Goal: Information Seeking & Learning: Learn about a topic

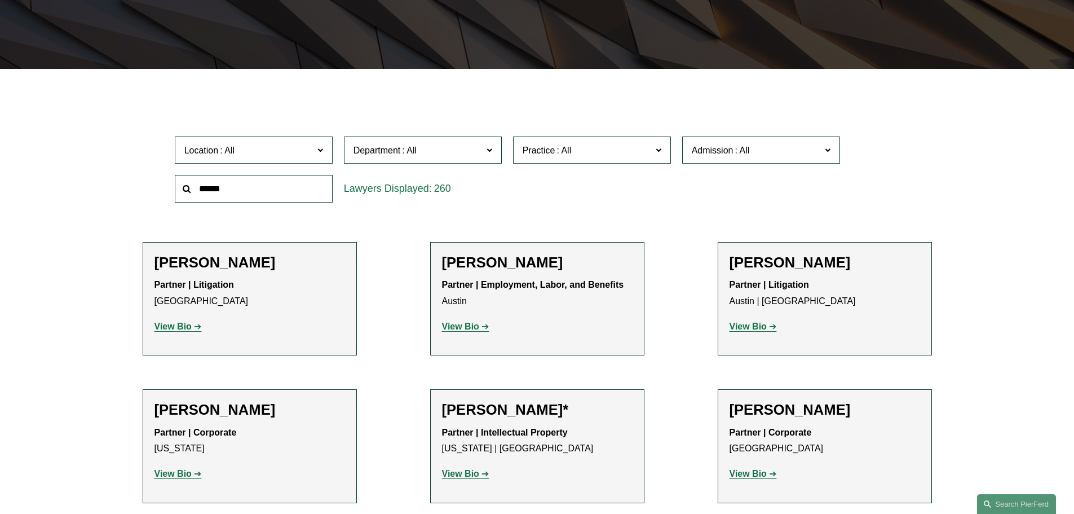
scroll to position [282, 0]
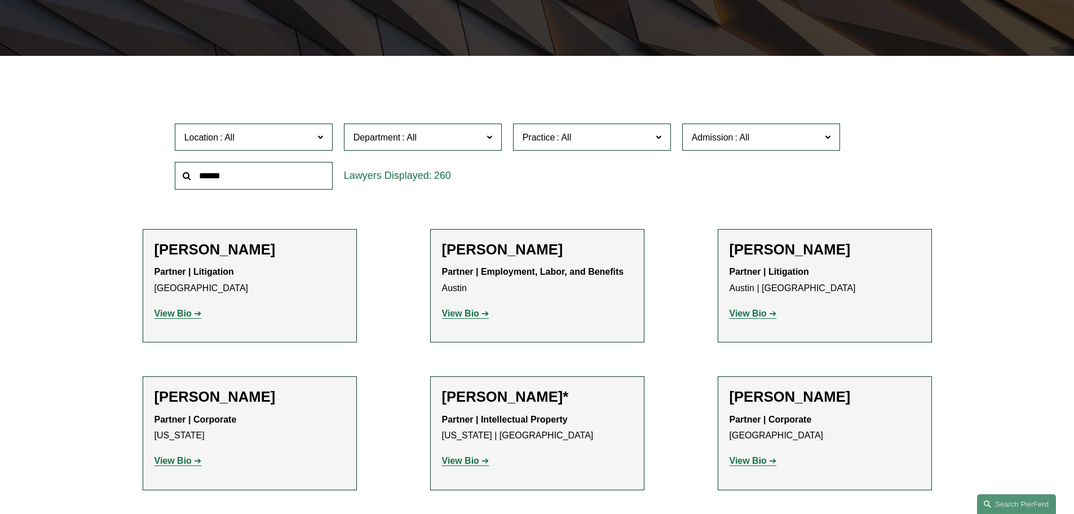
click at [240, 179] on input "text" at bounding box center [254, 176] width 158 height 28
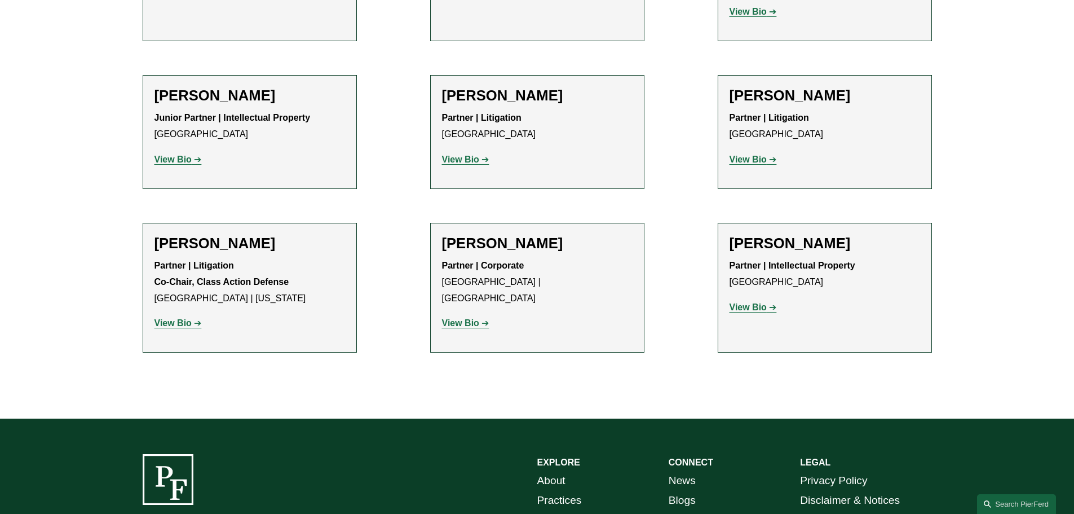
scroll to position [620, 0]
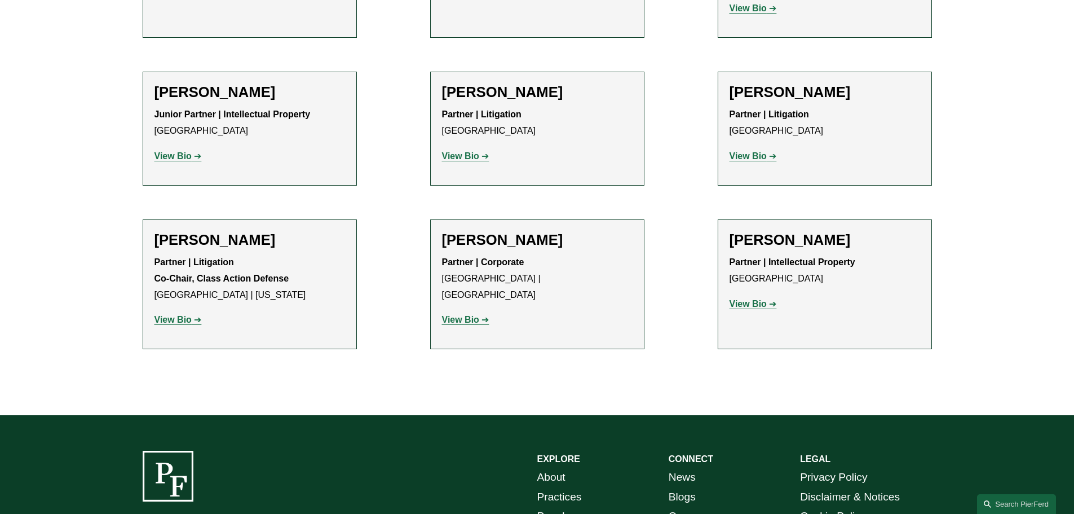
type input "***"
click at [462, 315] on strong "View Bio" at bounding box center [460, 320] width 37 height 10
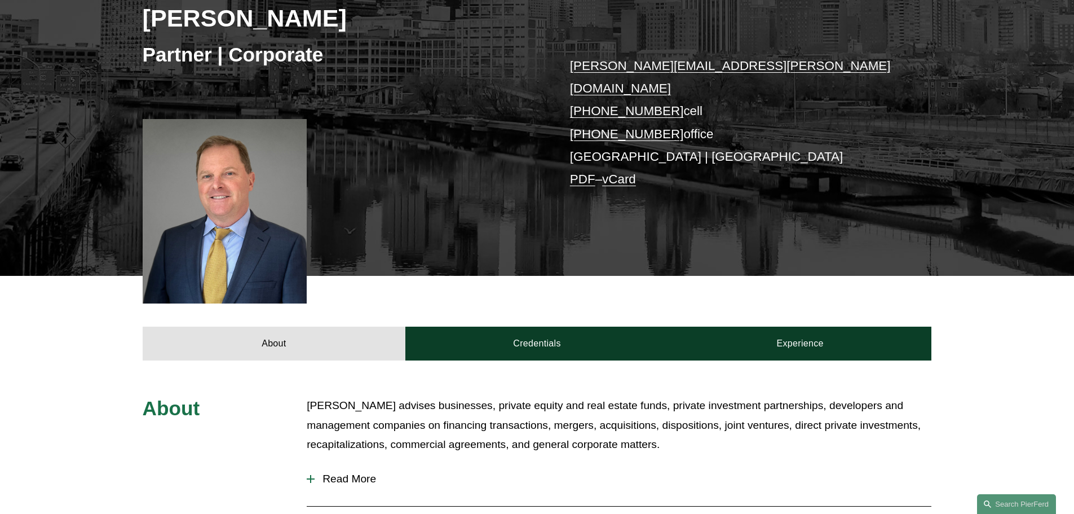
scroll to position [282, 0]
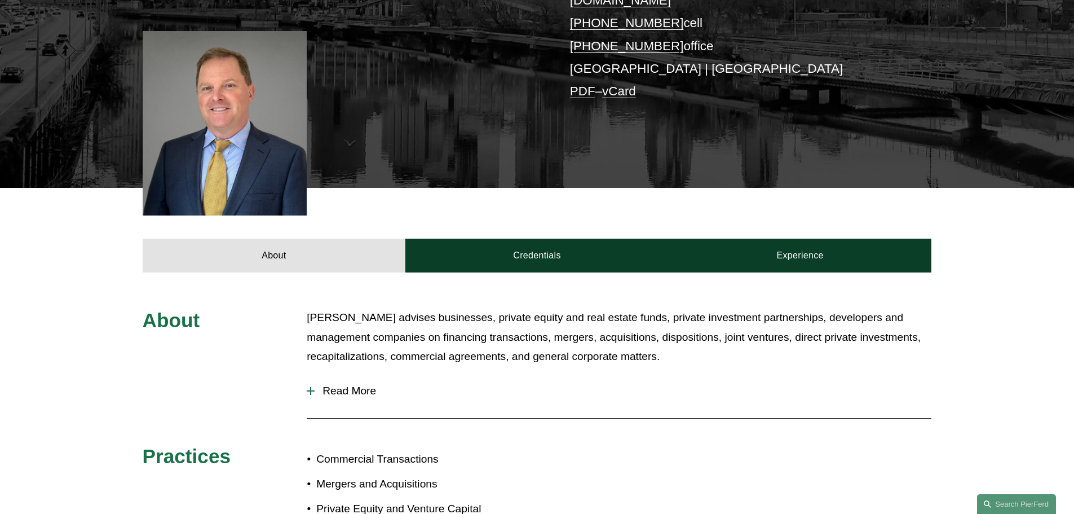
click at [313, 390] on div at bounding box center [311, 390] width 8 height 1
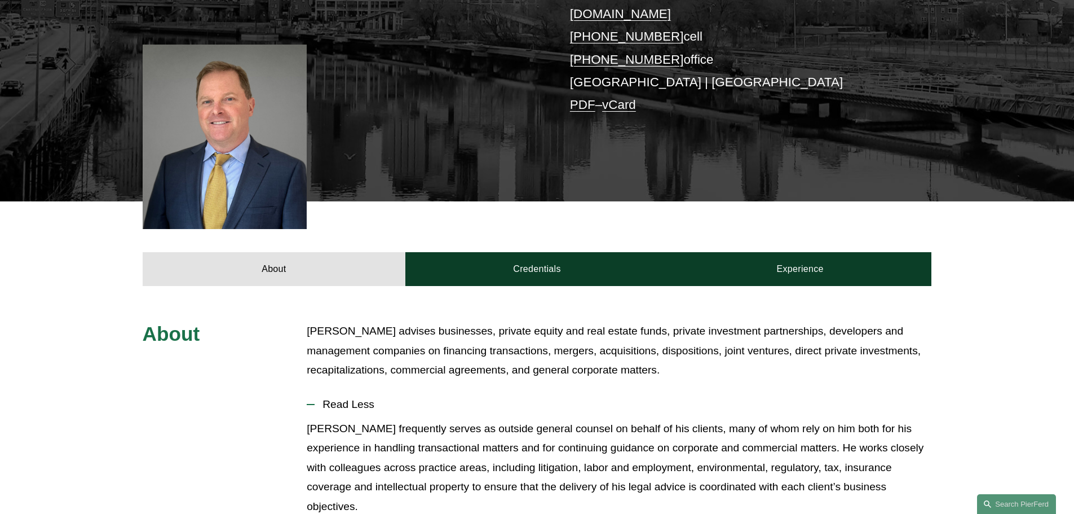
scroll to position [0, 0]
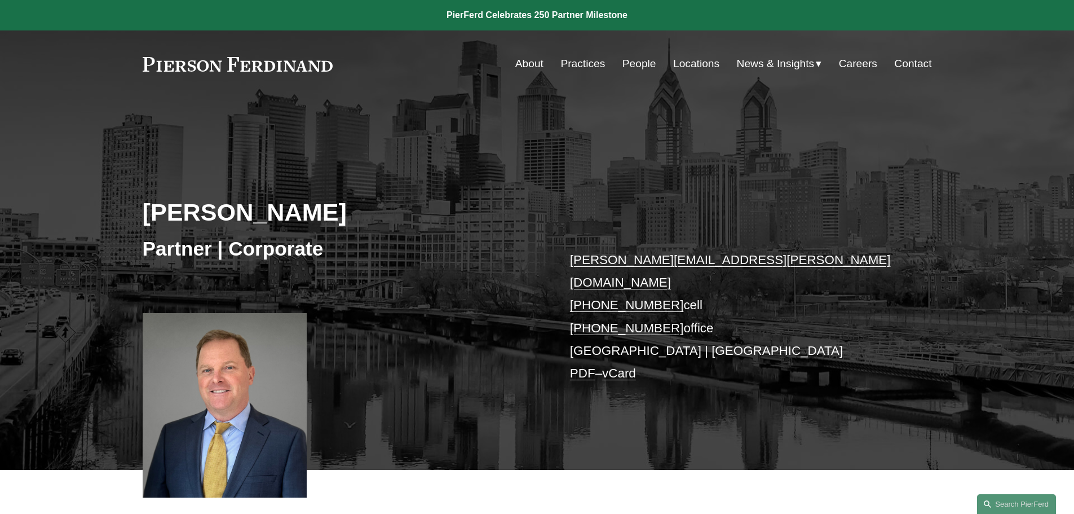
click at [585, 64] on link "Practices" at bounding box center [582, 63] width 45 height 21
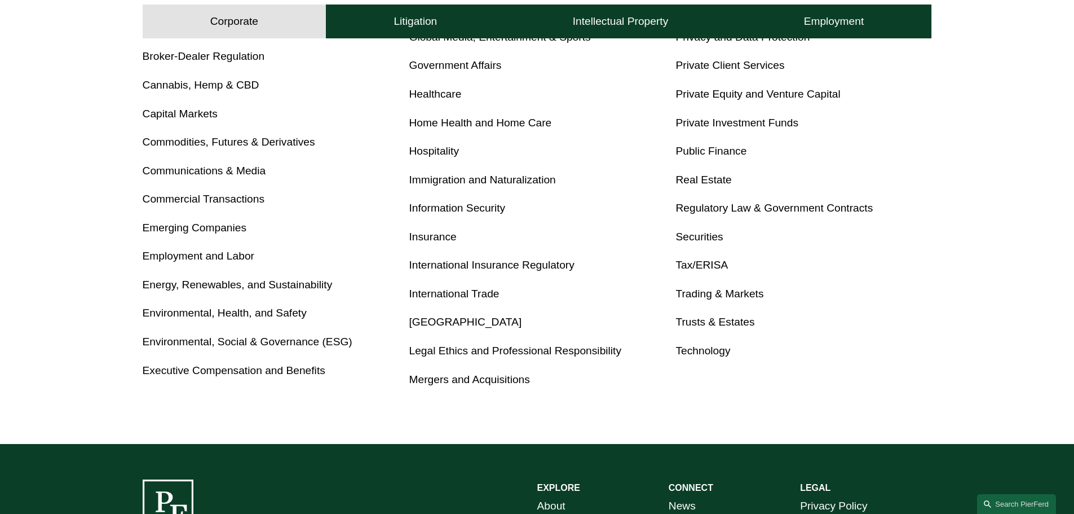
scroll to position [620, 0]
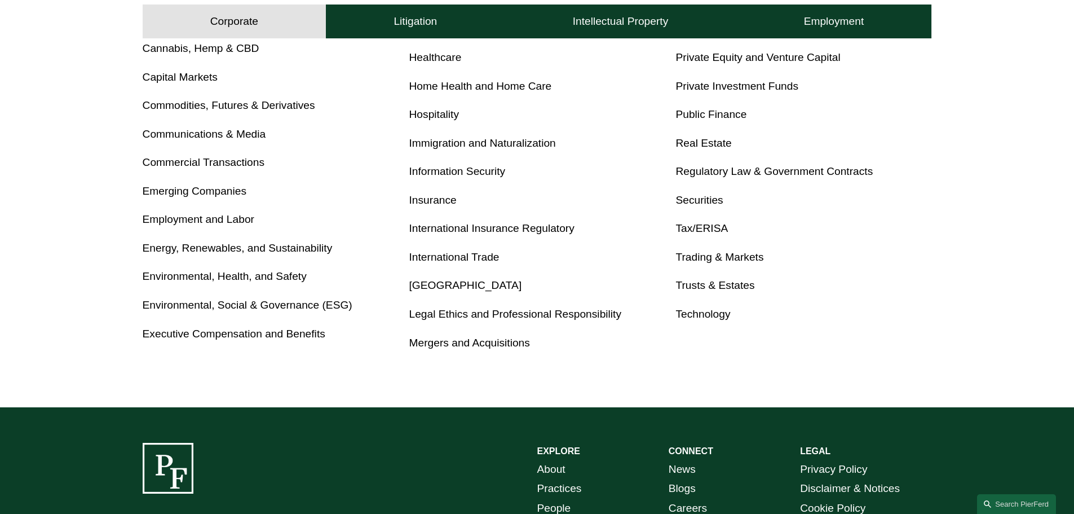
click at [701, 286] on link "Trusts & Estates" at bounding box center [714, 285] width 79 height 12
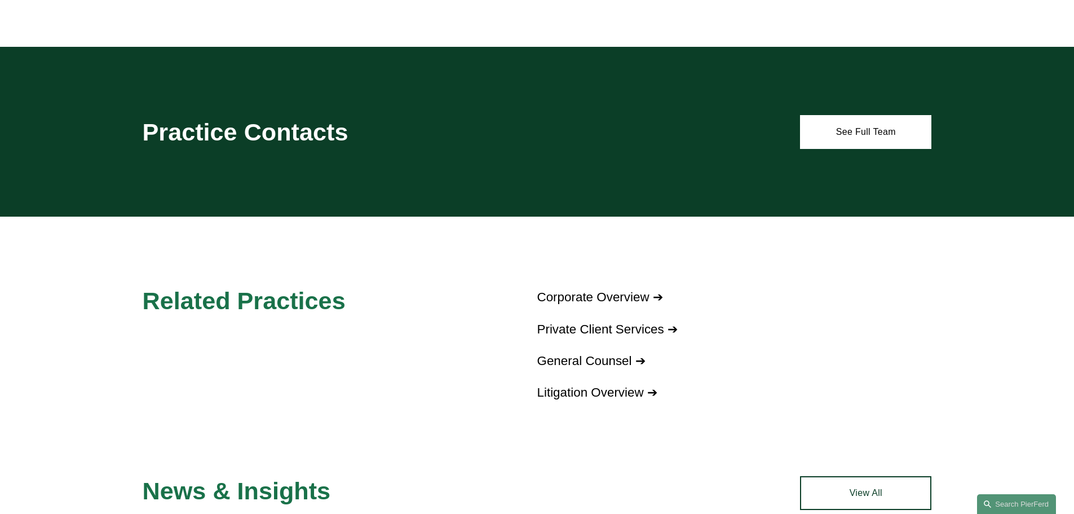
scroll to position [534, 0]
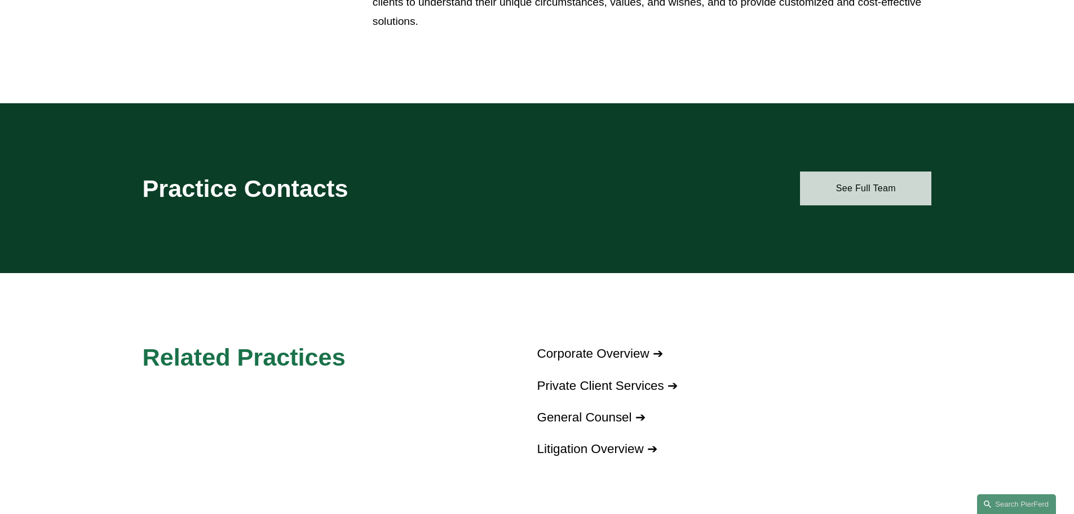
click at [849, 192] on link "See Full Team" at bounding box center [865, 188] width 131 height 34
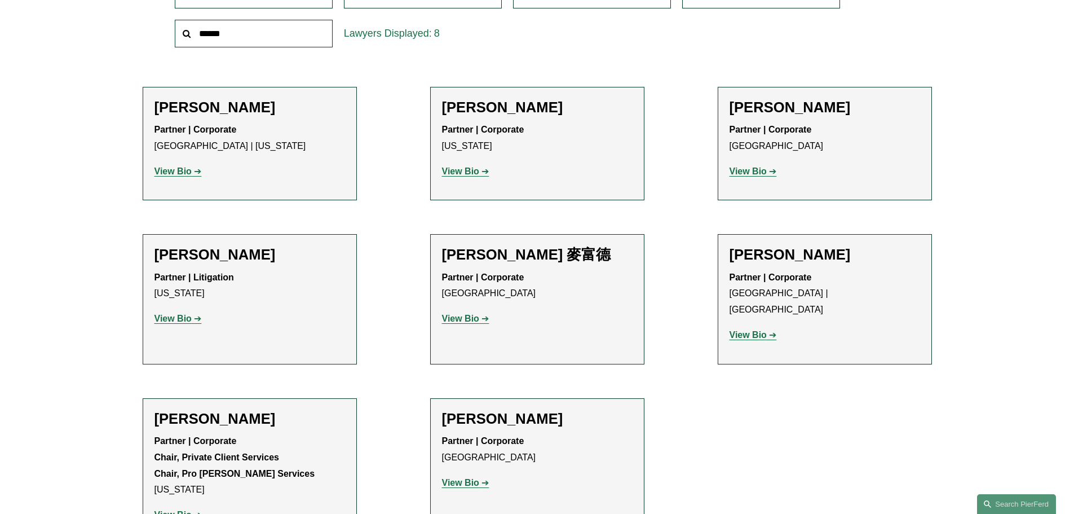
scroll to position [451, 0]
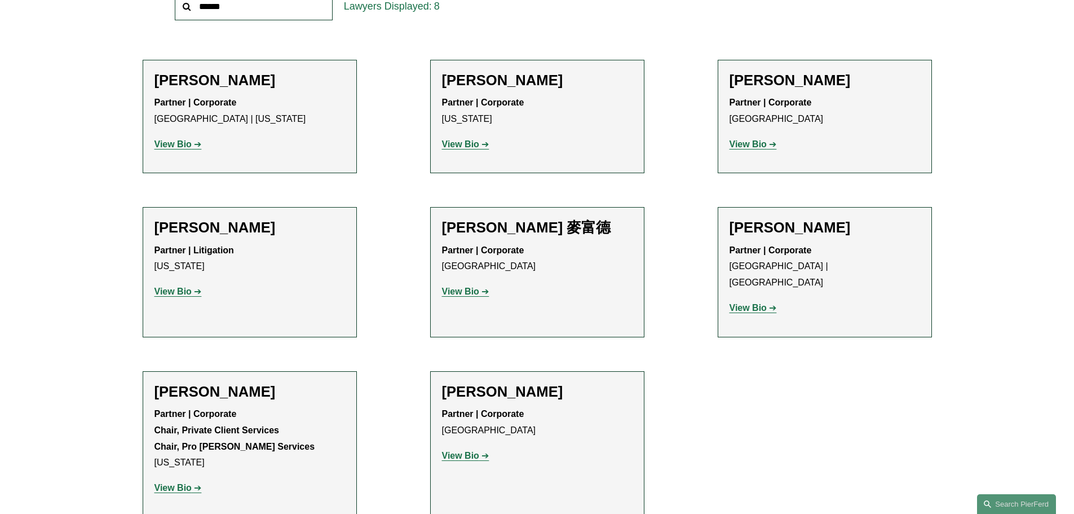
click at [463, 145] on strong "View Bio" at bounding box center [460, 144] width 37 height 10
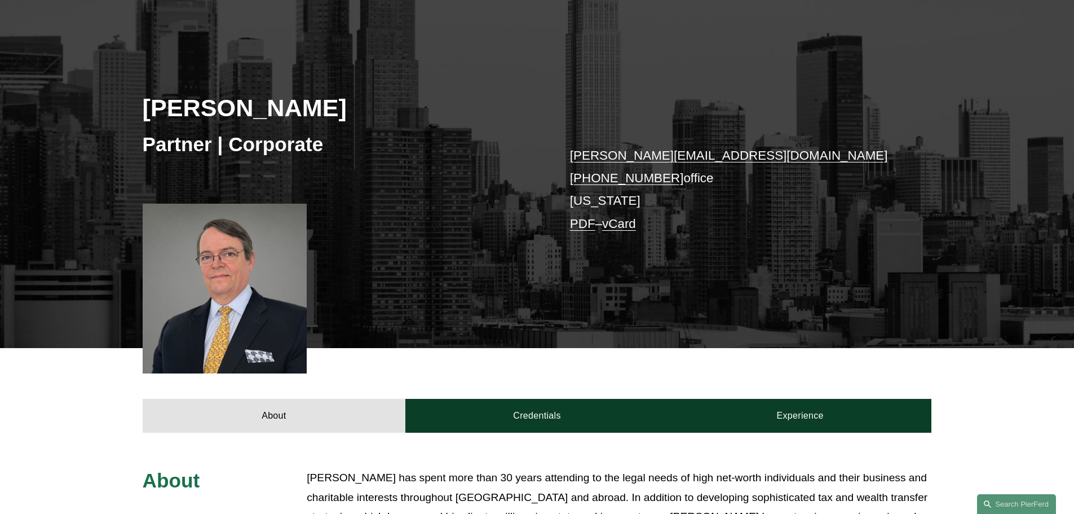
scroll to position [282, 0]
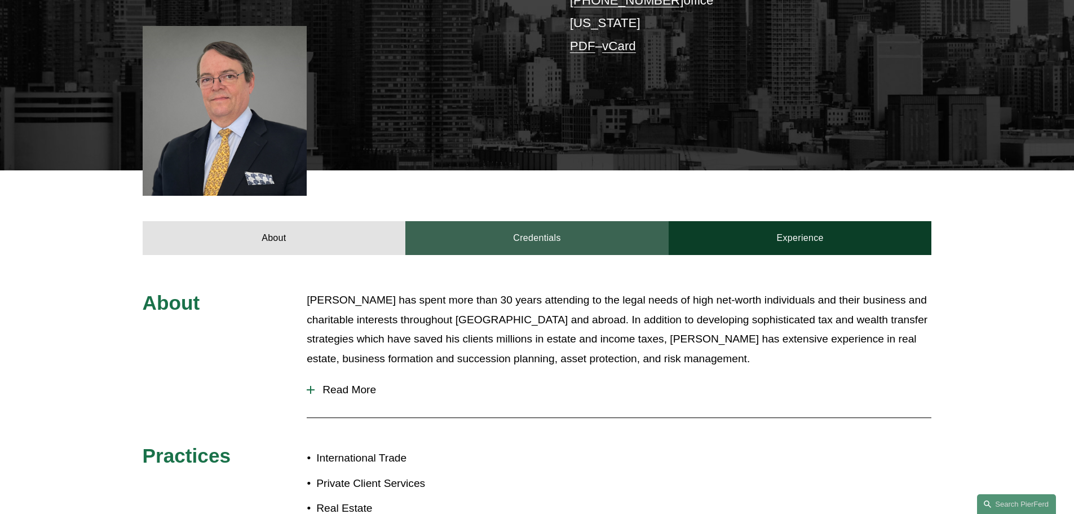
click at [511, 236] on link "Credentials" at bounding box center [536, 238] width 263 height 34
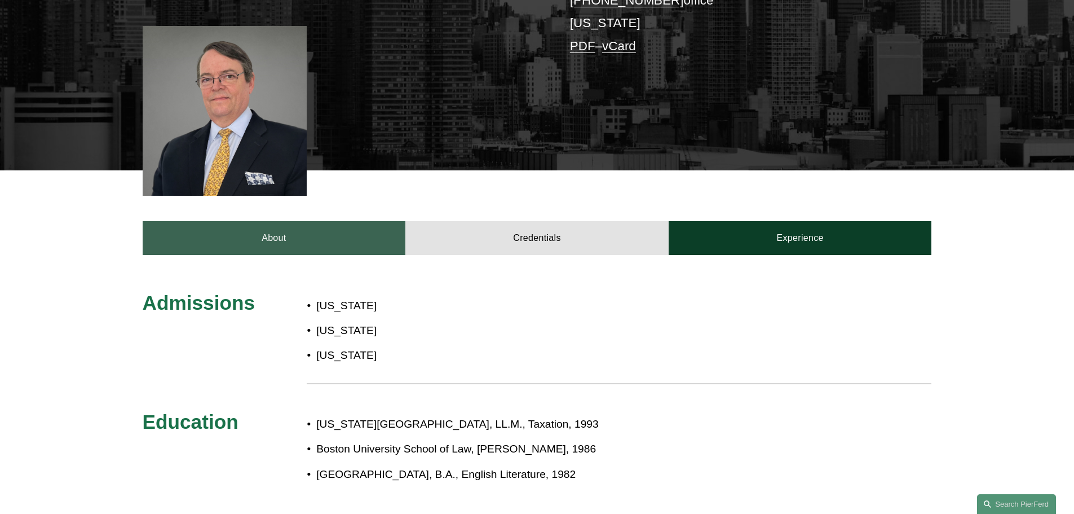
click at [289, 232] on link "About" at bounding box center [274, 238] width 263 height 34
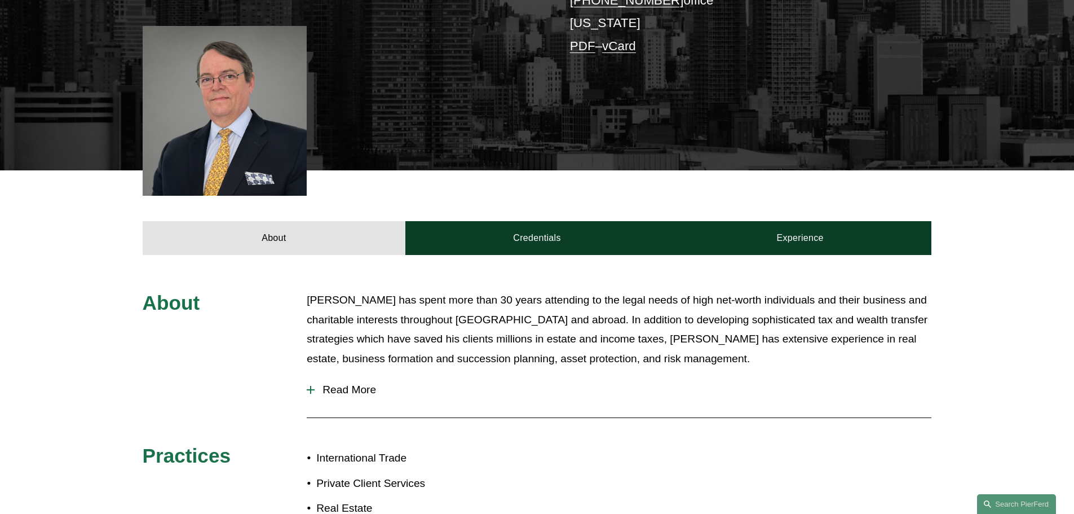
click at [319, 385] on span "Read More" at bounding box center [623, 389] width 617 height 12
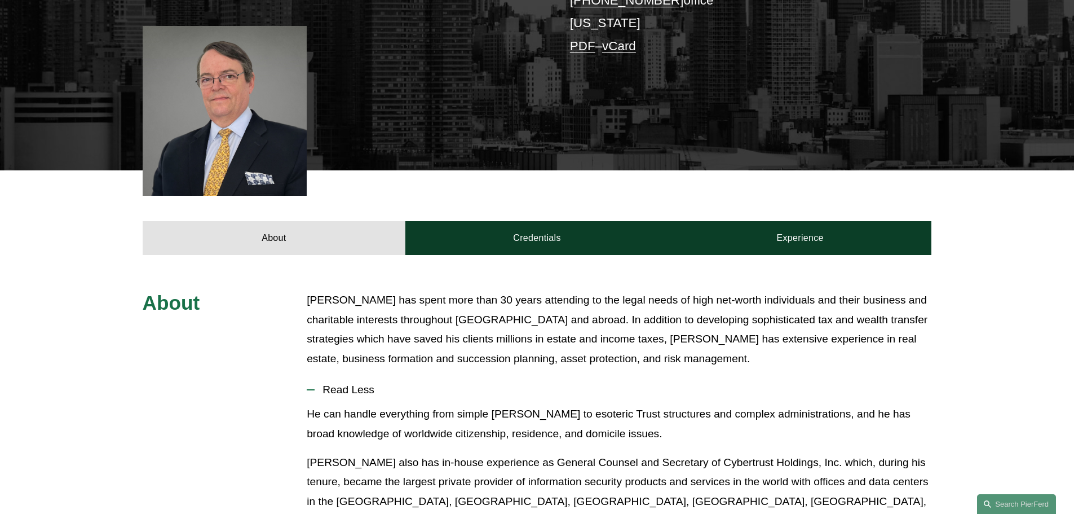
scroll to position [395, 0]
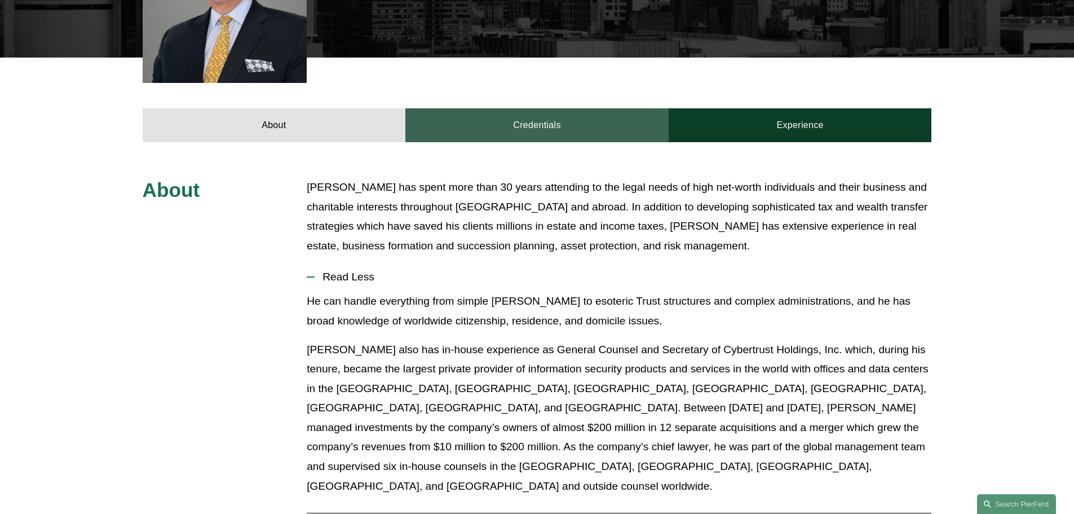
click at [538, 117] on link "Credentials" at bounding box center [536, 125] width 263 height 34
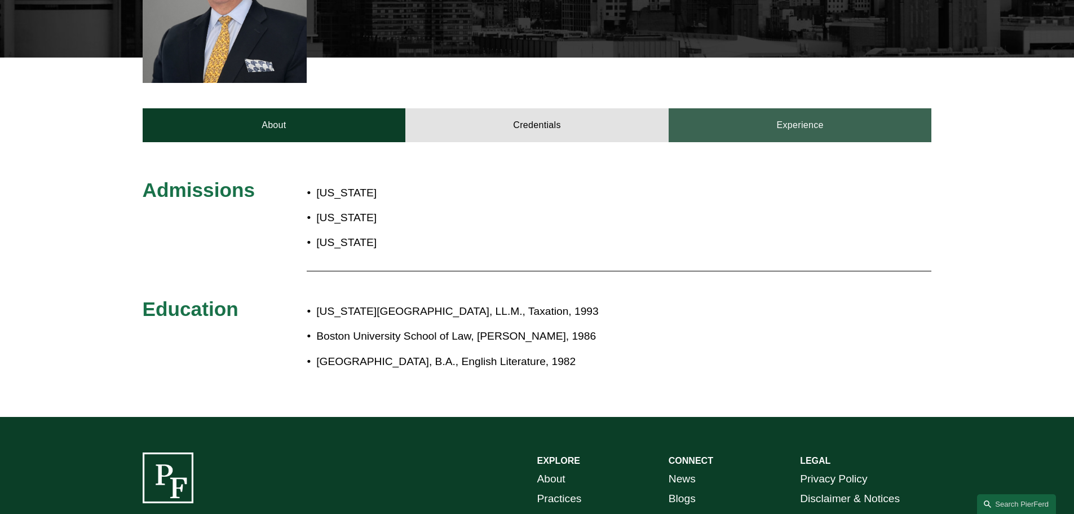
click at [776, 123] on link "Experience" at bounding box center [800, 125] width 263 height 34
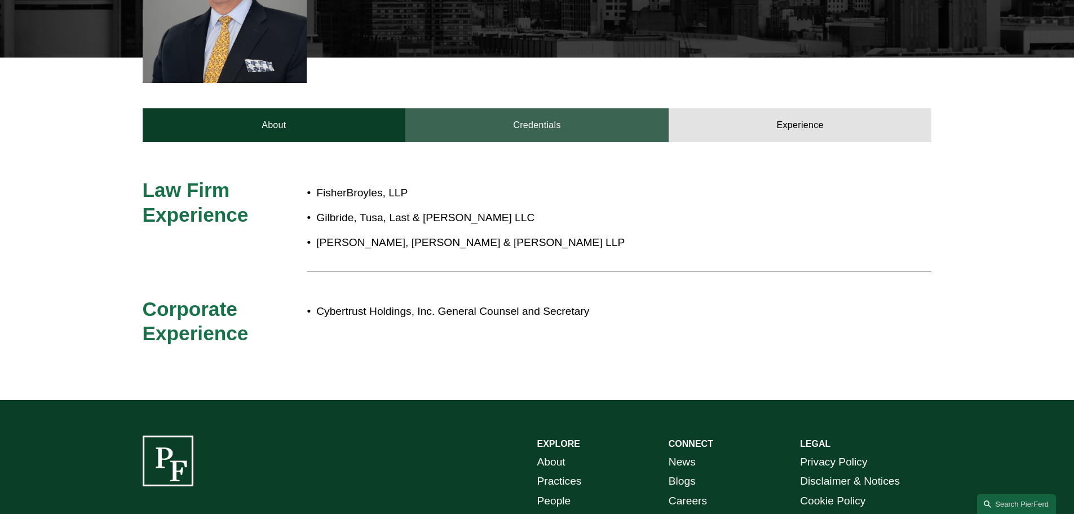
click at [533, 126] on link "Credentials" at bounding box center [536, 125] width 263 height 34
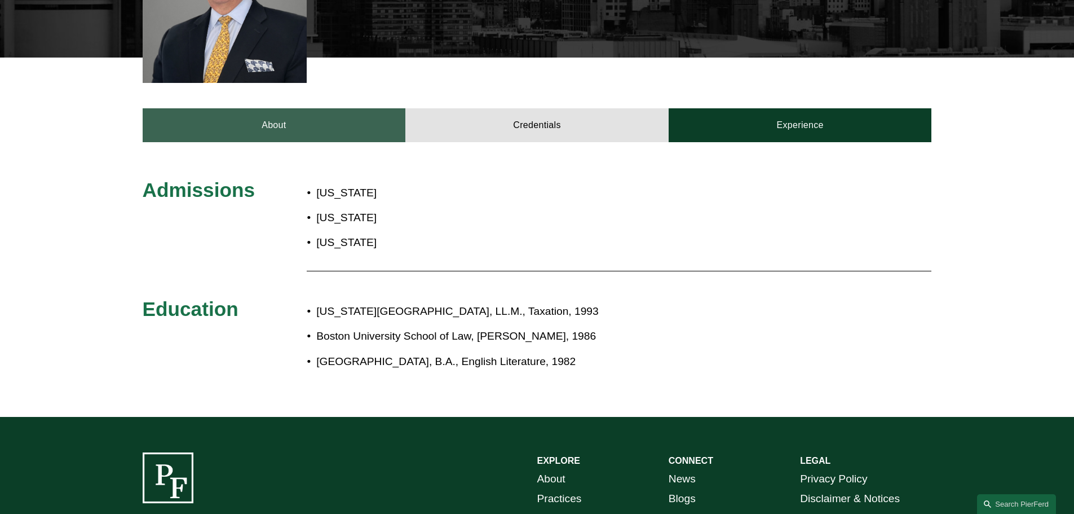
click at [271, 119] on link "About" at bounding box center [274, 125] width 263 height 34
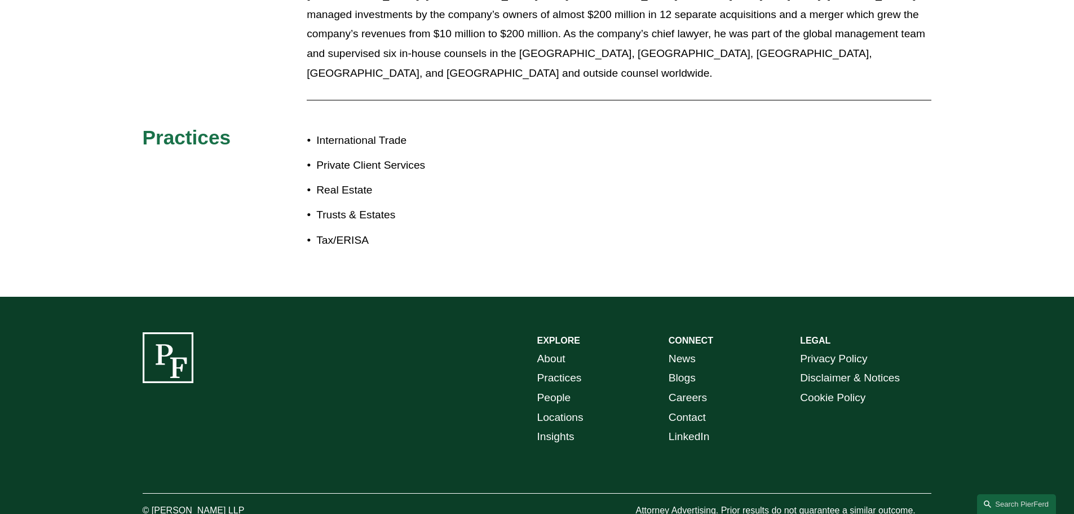
scroll to position [810, 0]
